Goal: Register for event/course

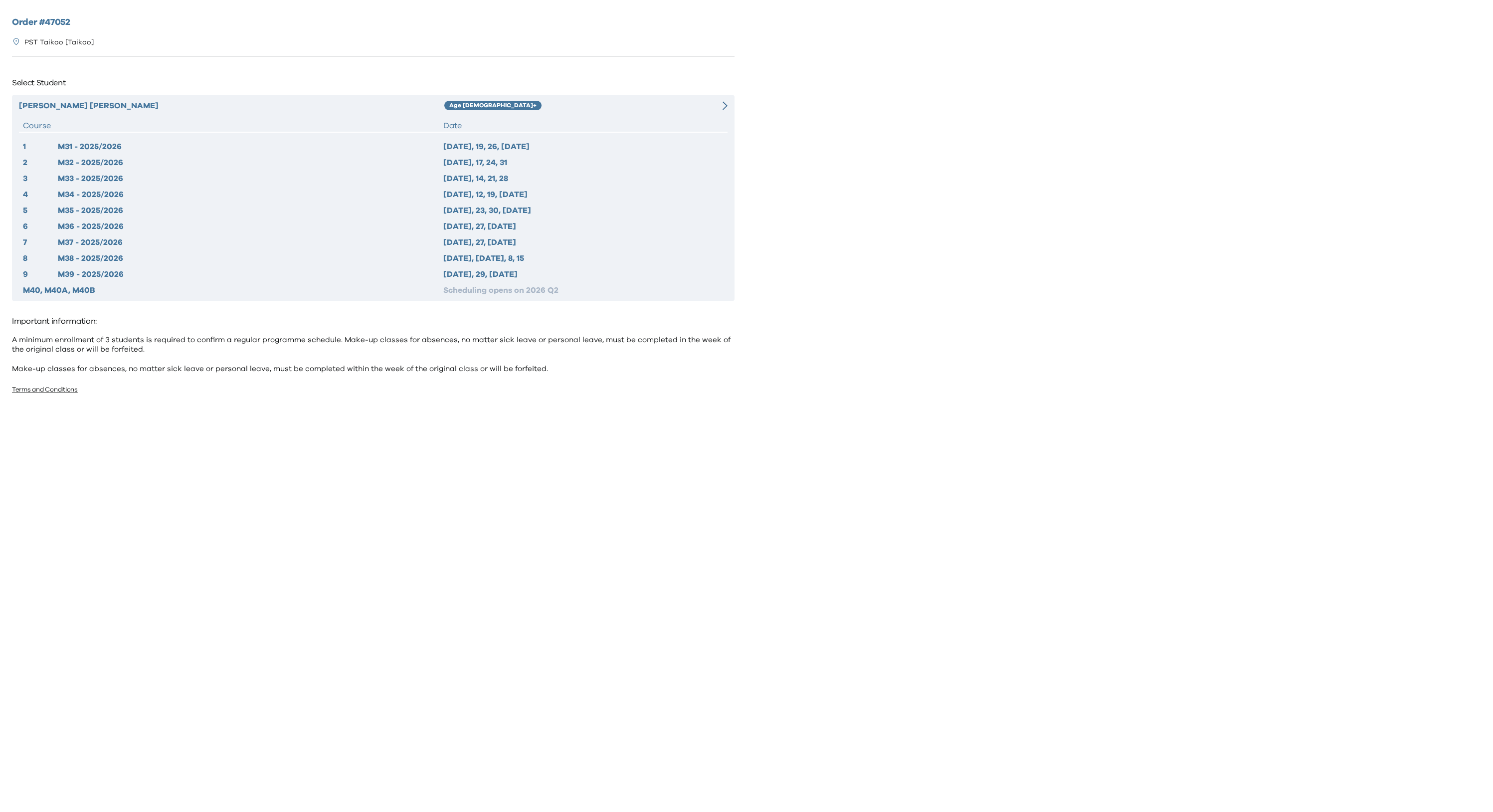
click at [916, 205] on div at bounding box center [1119, 406] width 746 height 812
click at [725, 108] on icon at bounding box center [725, 105] width 5 height 9
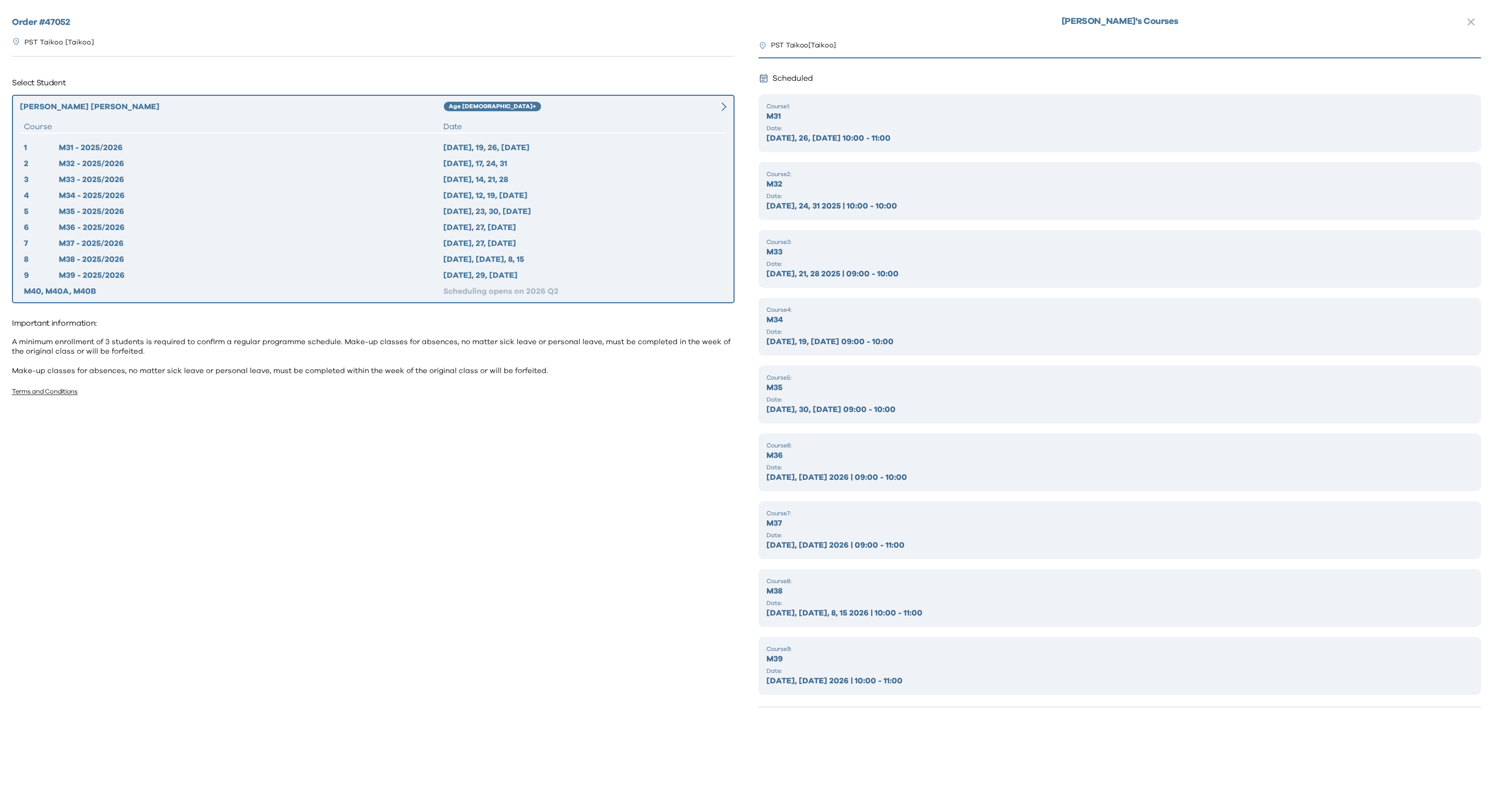
click at [824, 117] on p "M31" at bounding box center [1119, 116] width 707 height 12
click at [827, 133] on p "Sep 12, 19, 26, Oct 3 2025 | 10:00 - 11:00" at bounding box center [1119, 138] width 707 height 12
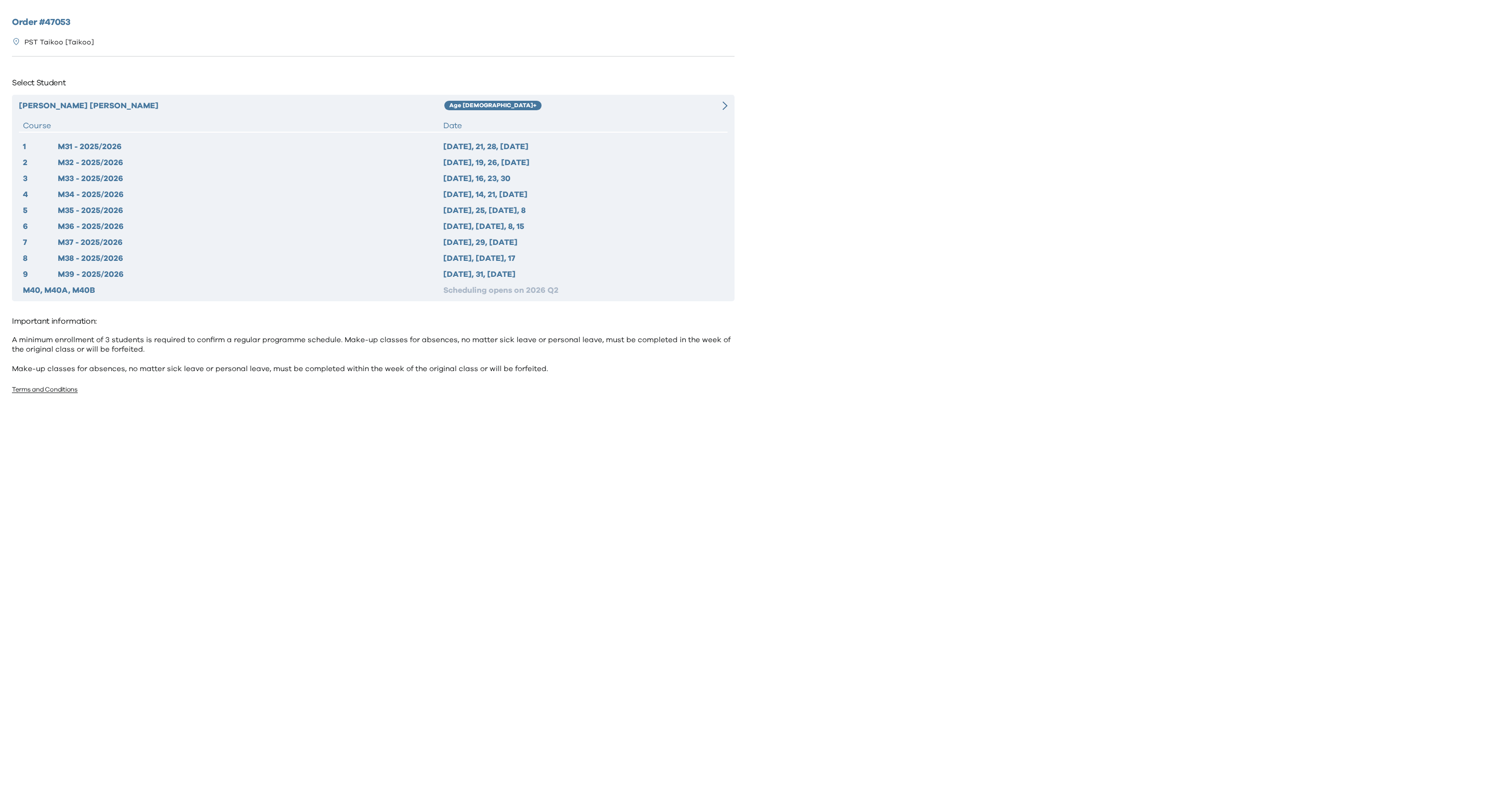
click at [708, 110] on div at bounding box center [710, 105] width 36 height 12
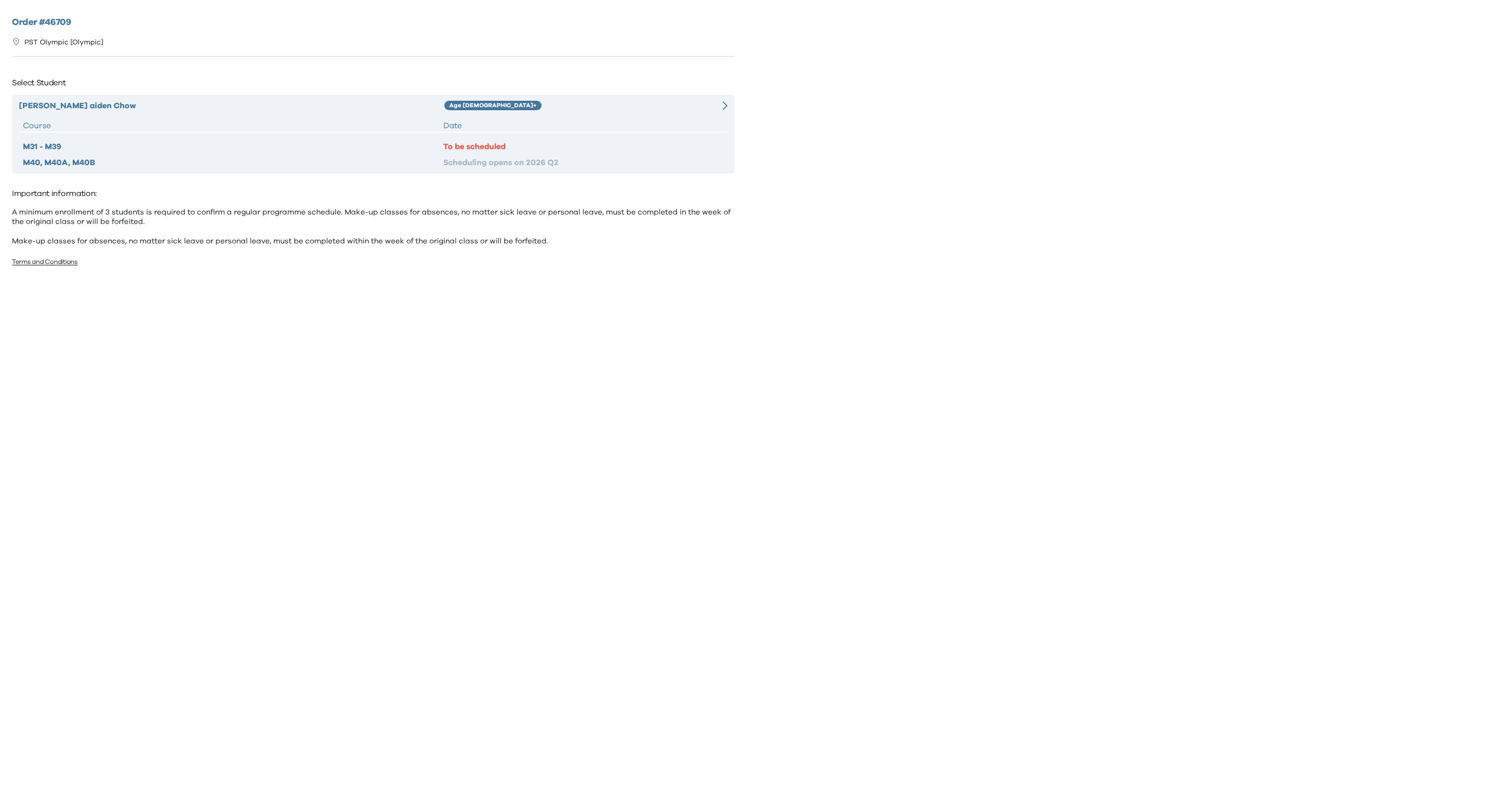
click at [547, 110] on div "Age [DEMOGRAPHIC_DATA]+" at bounding box center [568, 105] width 248 height 12
click at [541, 106] on div "Age [DEMOGRAPHIC_DATA]+" at bounding box center [568, 105] width 248 height 12
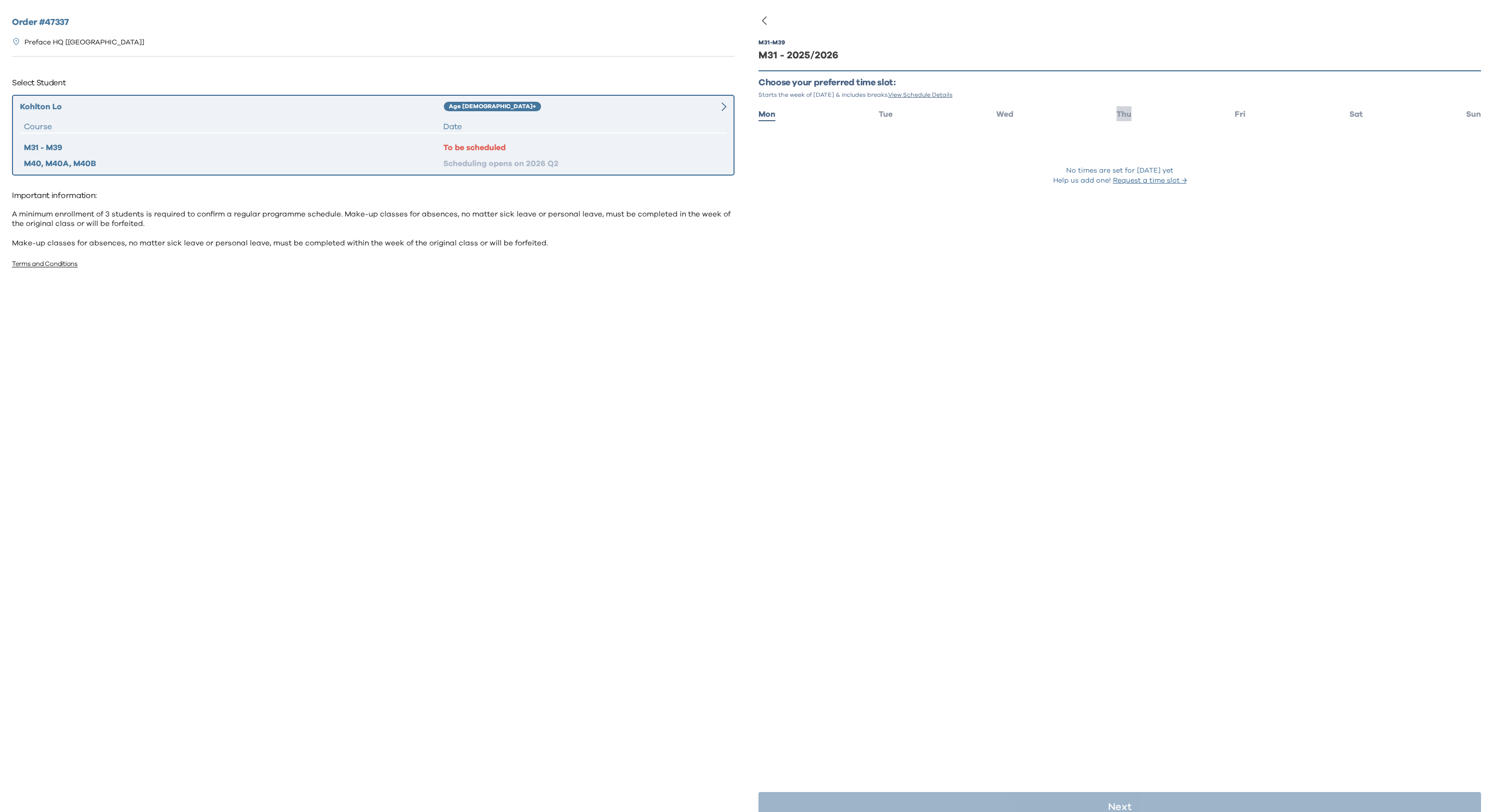
click at [1116, 113] on span "Thu" at bounding box center [1124, 114] width 15 height 8
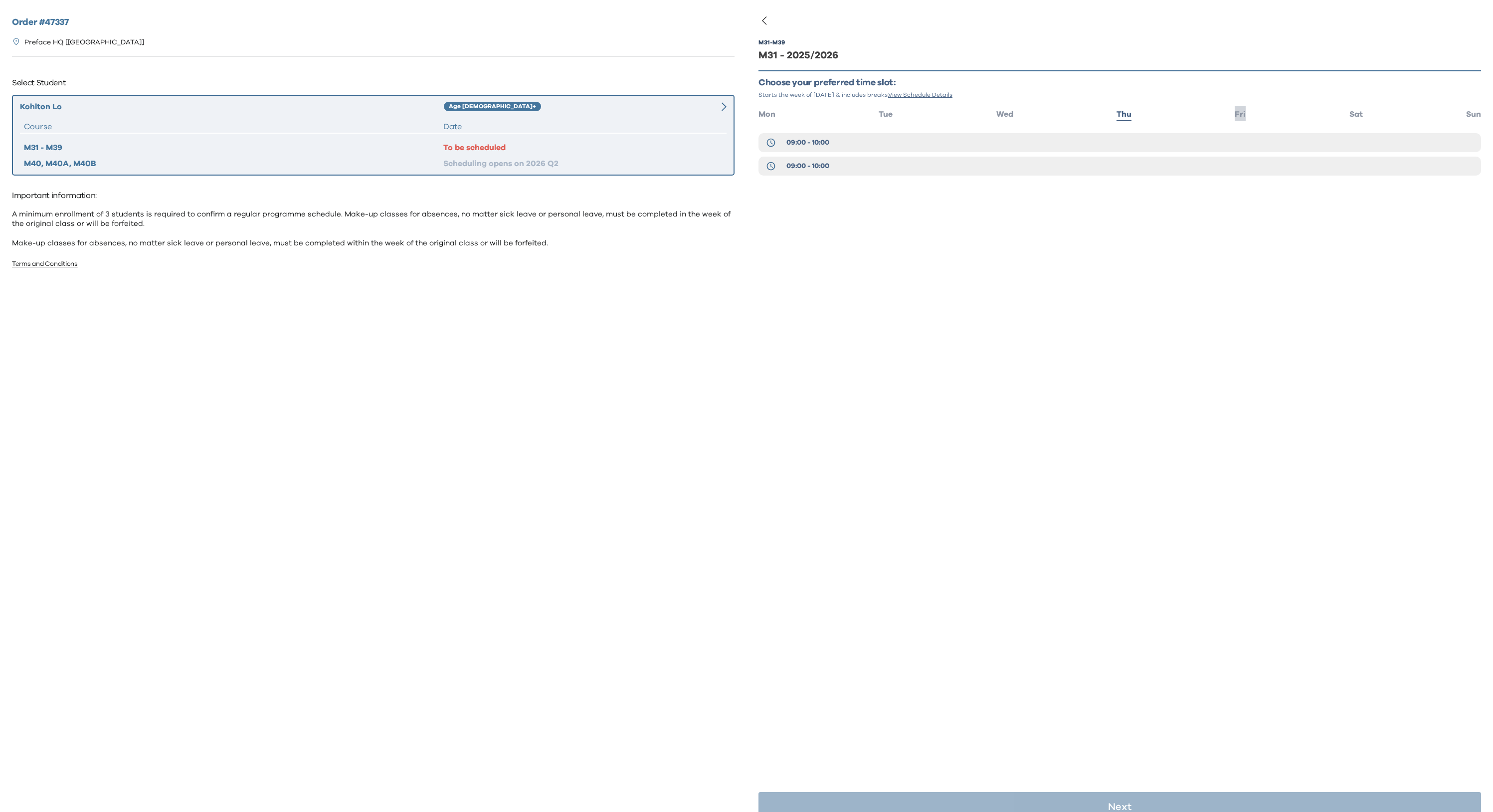
click at [1234, 115] on span "Fri" at bounding box center [1240, 114] width 11 height 8
click at [1116, 115] on span "Thu" at bounding box center [1124, 114] width 15 height 8
click at [1118, 116] on span "Thu" at bounding box center [1124, 114] width 15 height 8
click at [801, 228] on div "M31 - M39 M31 - 2025/2026 Choose your preferred time slot: Starts the week of S…" at bounding box center [1119, 426] width 722 height 812
